Goal: Navigation & Orientation: Find specific page/section

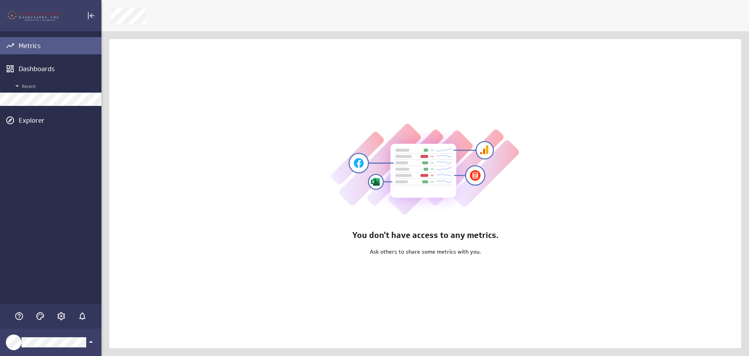
scroll to position [368, 660]
click at [61, 314] on icon "Account and settings" at bounding box center [61, 315] width 9 height 9
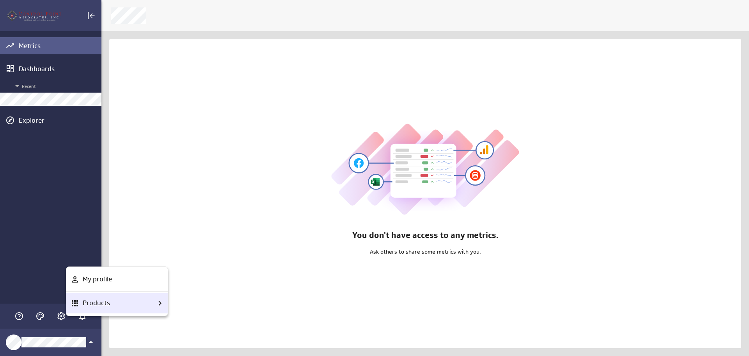
click at [102, 312] on div "Products" at bounding box center [116, 303] width 101 height 20
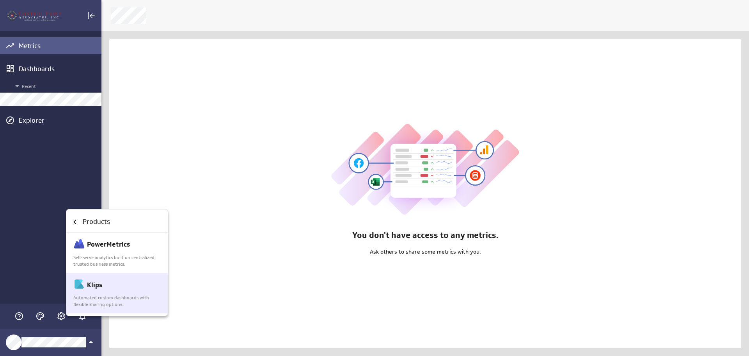
click at [114, 297] on p "Automated custom dashboards with flexible sharing options." at bounding box center [117, 300] width 88 height 13
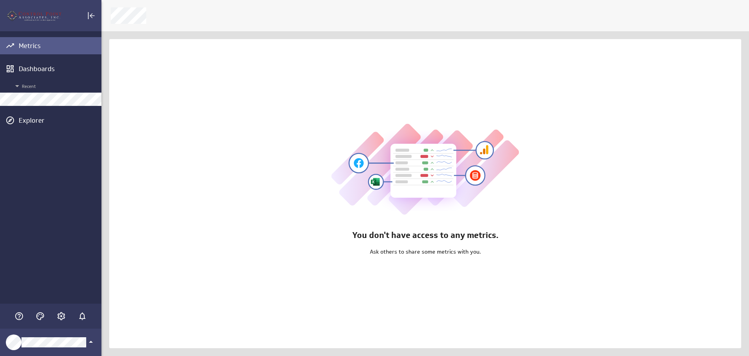
scroll to position [368, 660]
click at [61, 317] on icon "Account and settings" at bounding box center [61, 316] width 2 height 2
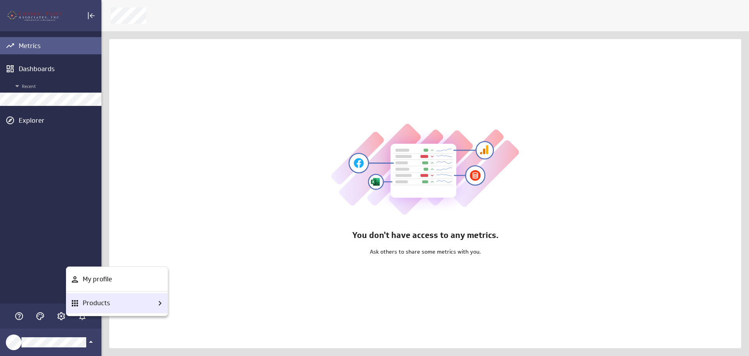
click at [94, 307] on p "Products" at bounding box center [96, 303] width 27 height 10
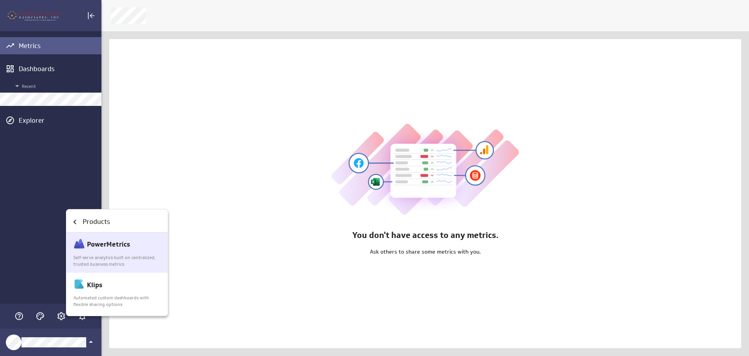
click at [96, 307] on p "Automated custom dashboards with flexible sharing options." at bounding box center [117, 300] width 88 height 13
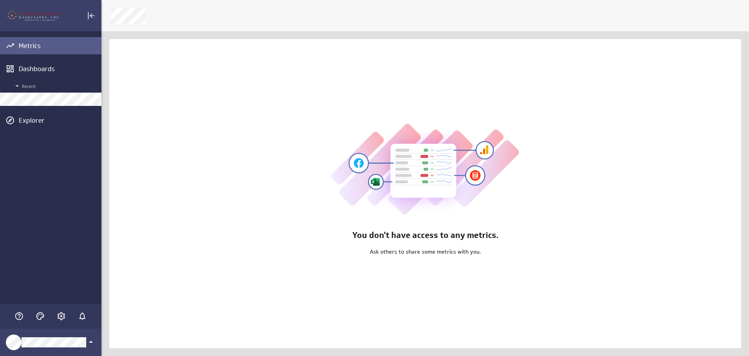
scroll to position [368, 660]
click at [60, 316] on icon "Account and settings" at bounding box center [61, 315] width 9 height 9
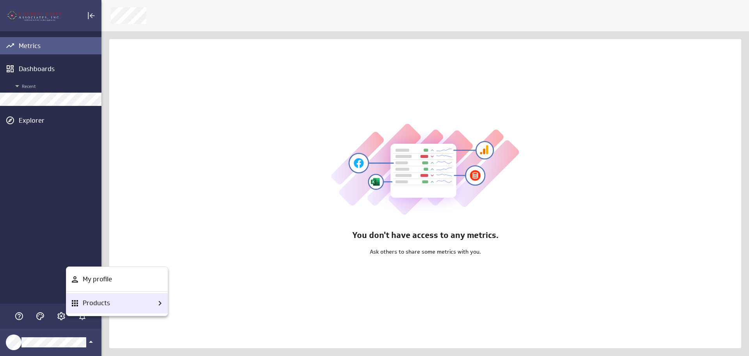
click at [91, 310] on div "Products" at bounding box center [116, 303] width 101 height 20
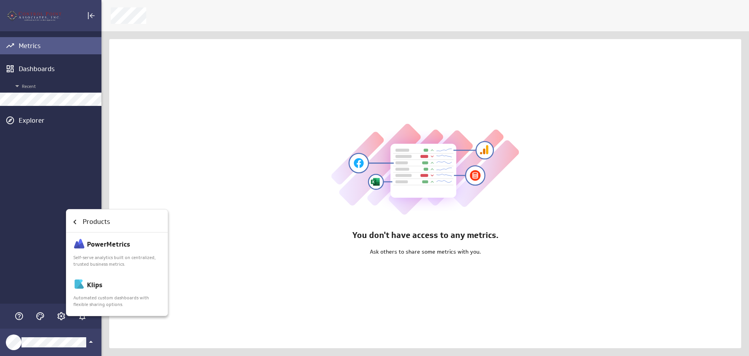
click at [91, 310] on div "Klips Automated custom dashboards with flexible sharing options." at bounding box center [116, 292] width 101 height 40
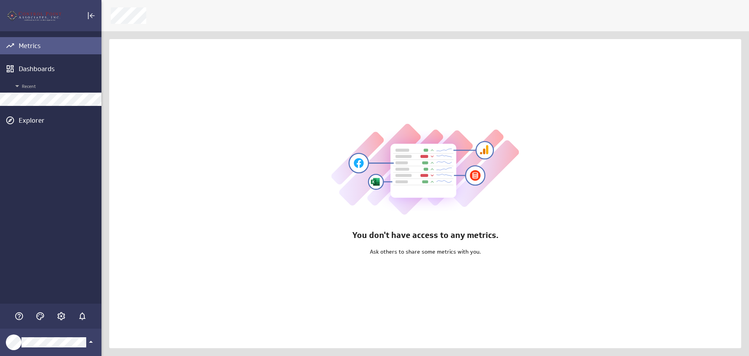
scroll to position [368, 660]
click at [64, 316] on icon "Account and settings" at bounding box center [61, 316] width 8 height 8
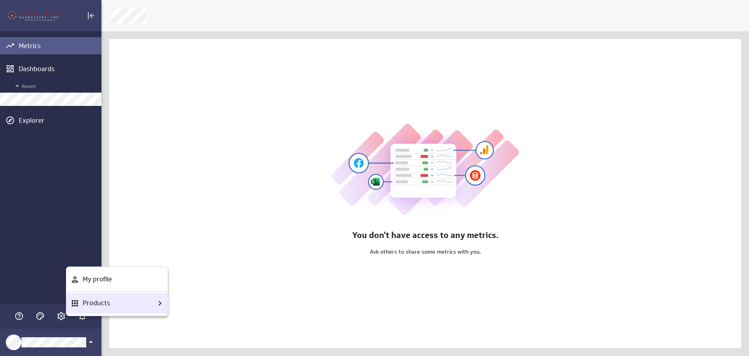
click at [77, 307] on div "Products" at bounding box center [116, 303] width 101 height 20
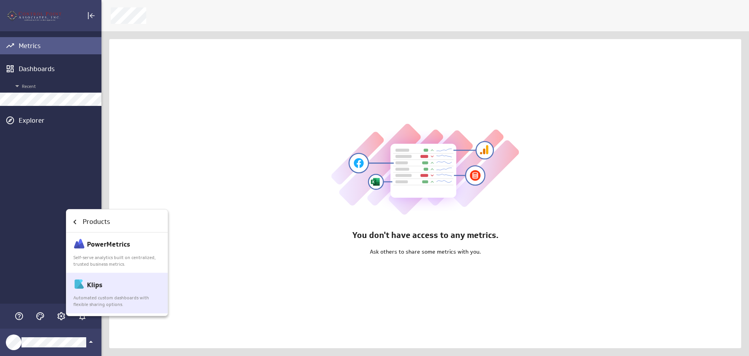
click at [89, 304] on p "Automated custom dashboards with flexible sharing options." at bounding box center [117, 300] width 88 height 13
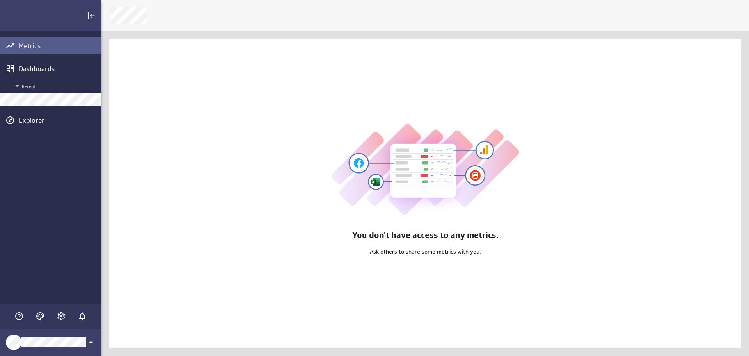
scroll to position [368, 660]
click at [60, 313] on icon "Account and settings" at bounding box center [61, 315] width 9 height 9
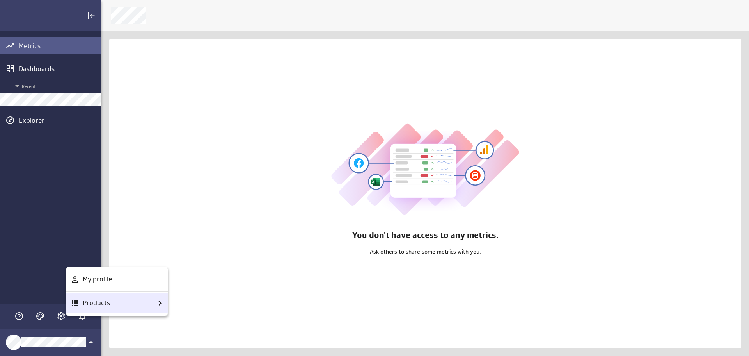
click at [96, 304] on p "Products" at bounding box center [96, 303] width 27 height 10
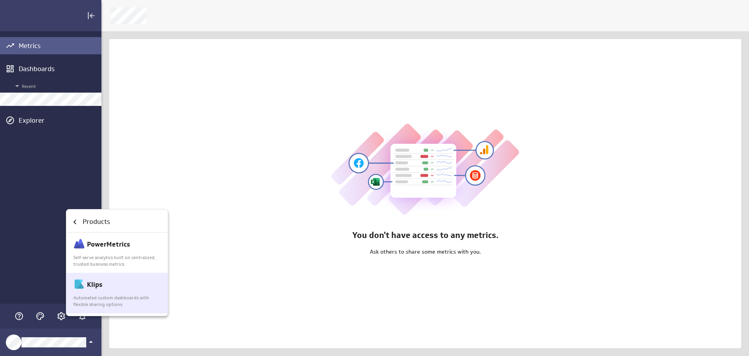
click at [96, 304] on p "Automated custom dashboards with flexible sharing options." at bounding box center [117, 300] width 88 height 13
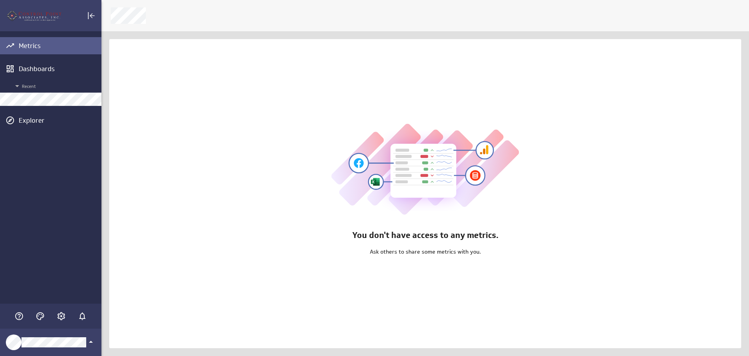
scroll to position [368, 660]
click at [63, 315] on icon "Account and settings" at bounding box center [61, 315] width 9 height 9
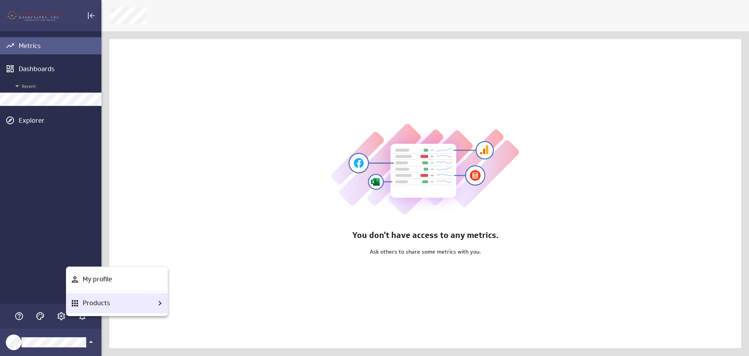
click at [77, 308] on div "Products" at bounding box center [116, 303] width 101 height 20
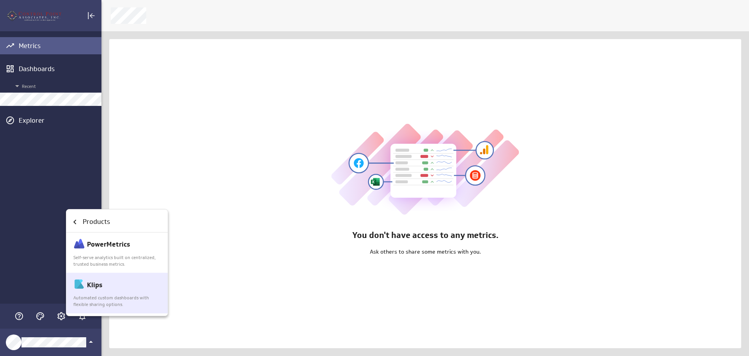
click at [109, 296] on p "Automated custom dashboards with flexible sharing options." at bounding box center [117, 300] width 88 height 13
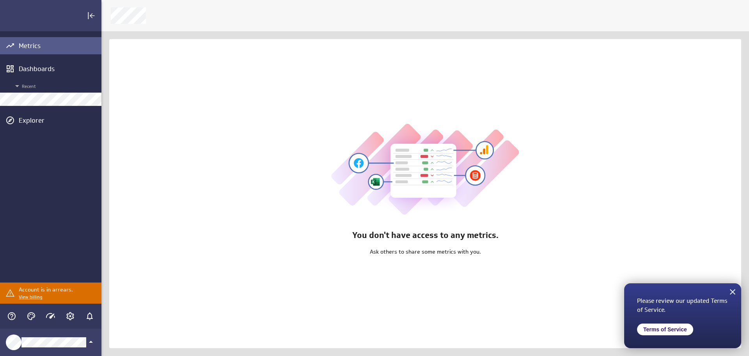
scroll to position [368, 660]
click at [74, 312] on icon "Account and settings" at bounding box center [70, 315] width 9 height 9
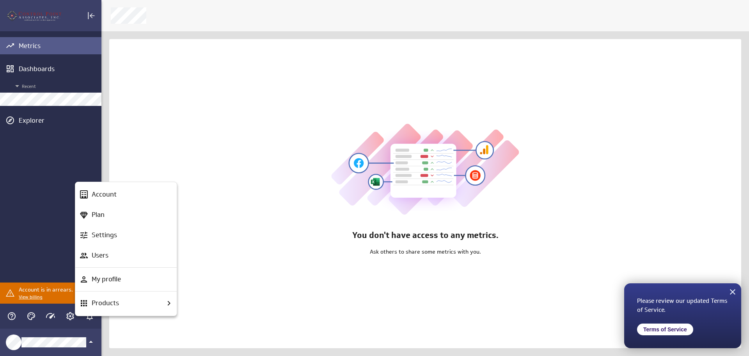
click at [122, 302] on div "Products" at bounding box center [131, 303] width 85 height 10
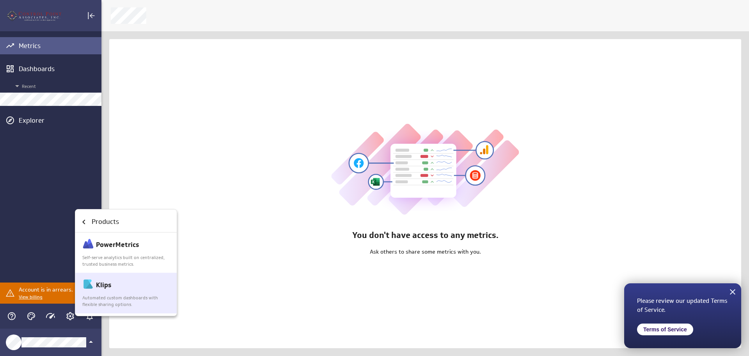
click at [107, 284] on p "Klips" at bounding box center [103, 285] width 15 height 10
